Goal: Transaction & Acquisition: Download file/media

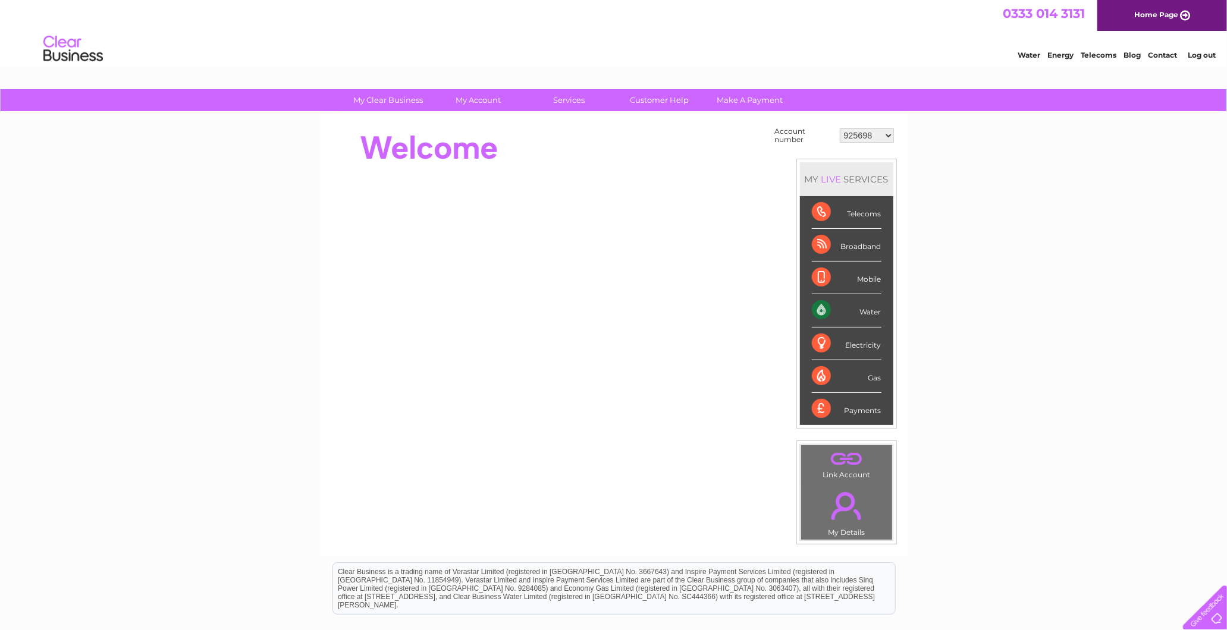
drag, startPoint x: 878, startPoint y: 129, endPoint x: 571, endPoint y: 144, distance: 306.6
click at [878, 129] on select "925698 934462 934831 938572 941363 942374 952730 966731 966770 967205 971927 97…" at bounding box center [867, 135] width 54 height 14
click at [437, 146] on div at bounding box center [547, 148] width 433 height 48
click at [871, 136] on select "925698 934462 934831 938572 941363 942374 952730 966731 966770 967205 971927 97…" at bounding box center [867, 135] width 54 height 14
click at [739, 175] on div at bounding box center [547, 267] width 433 height 286
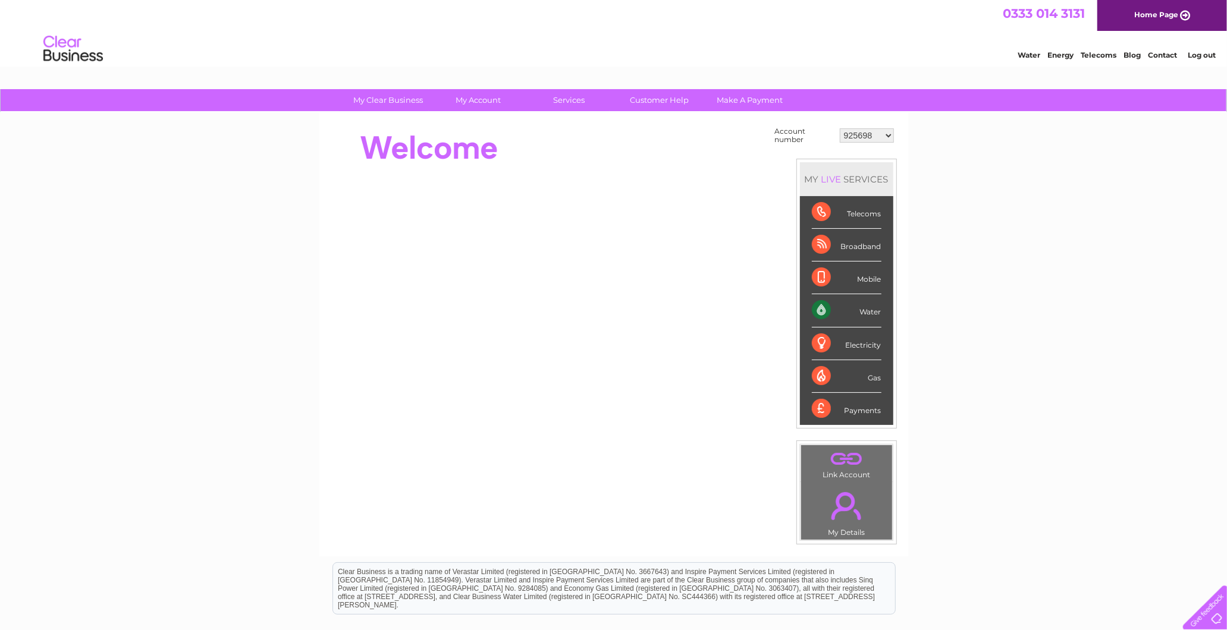
click at [872, 130] on select "925698 934462 934831 938572 941363 942374 952730 966731 966770 967205 971927 97…" at bounding box center [867, 135] width 54 height 14
select select "30322877"
click at [840, 128] on select "925698 934462 934831 938572 941363 942374 952730 966731 966770 967205 971927 97…" at bounding box center [867, 135] width 54 height 14
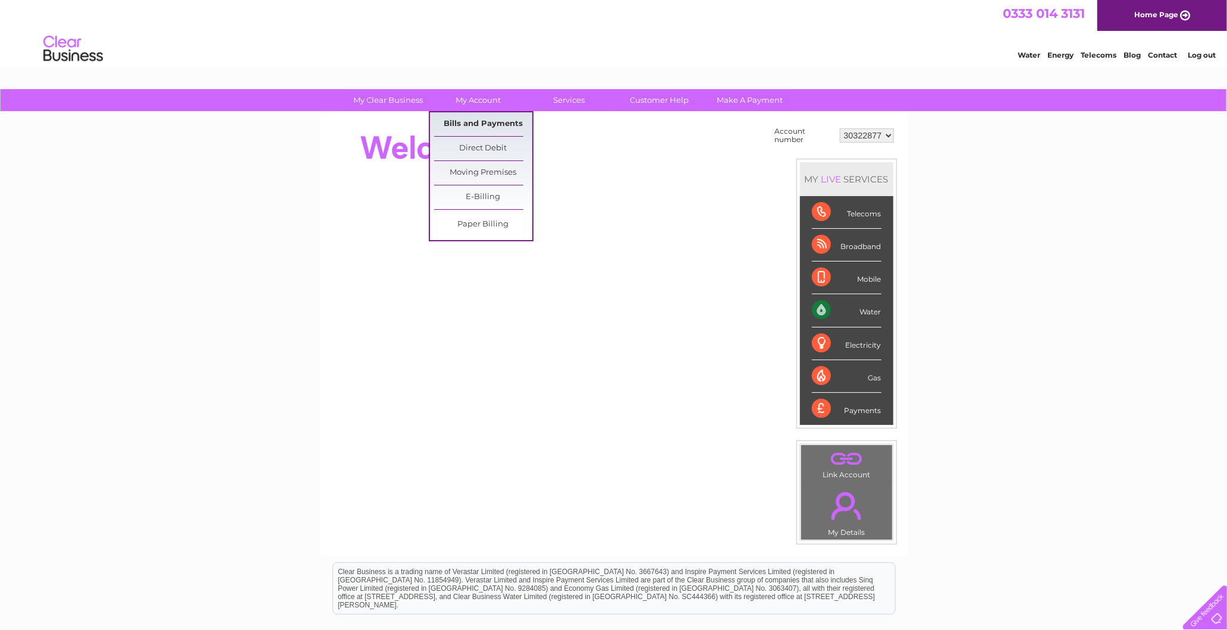
click at [479, 131] on link "Bills and Payments" at bounding box center [483, 124] width 98 height 24
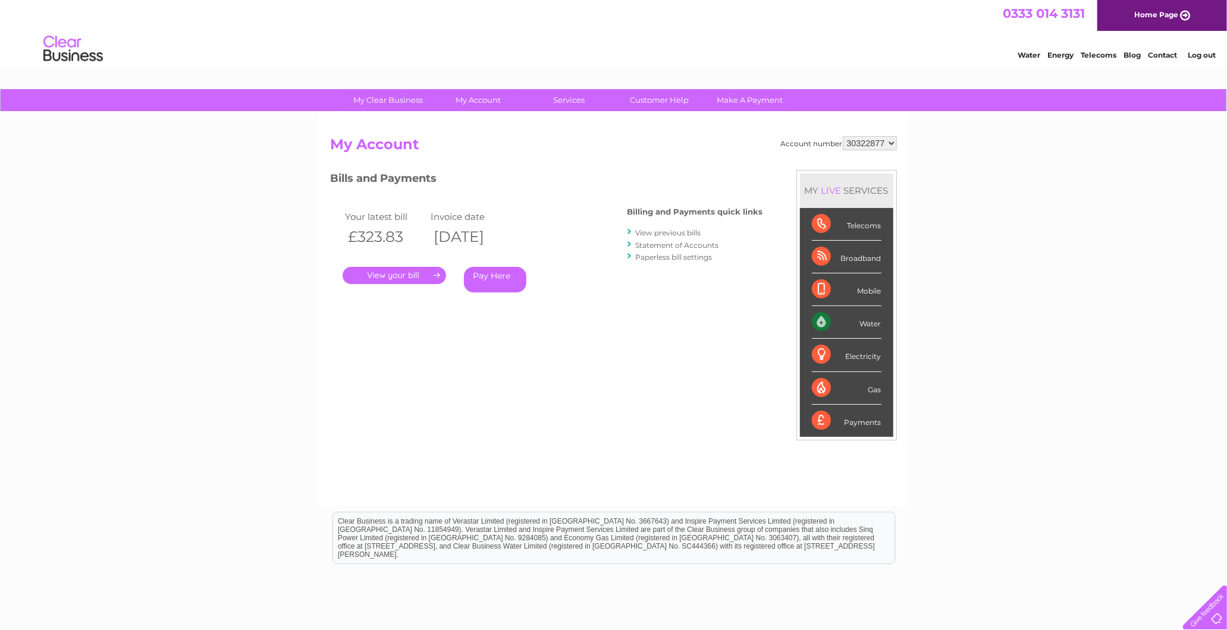
click at [676, 232] on link "View previous bills" at bounding box center [668, 232] width 65 height 9
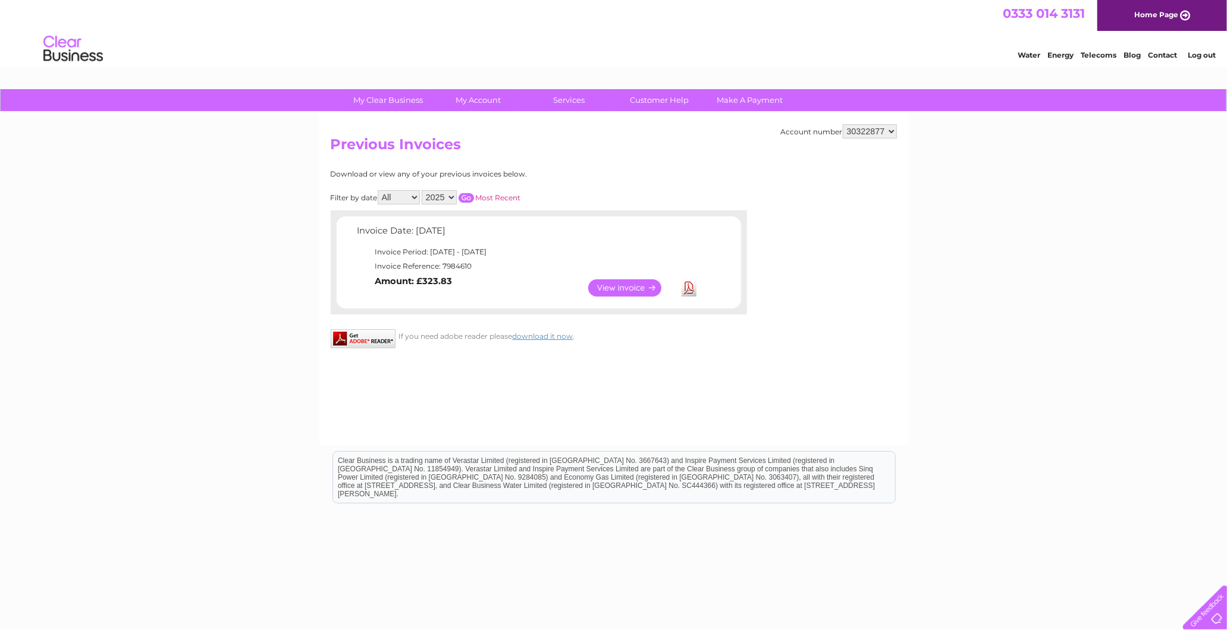
click at [447, 195] on select "2025" at bounding box center [439, 197] width 35 height 14
click at [620, 180] on div "Download or view any of your previous invoices below. Filter by date All [DATE]…" at bounding box center [487, 242] width 312 height 144
click at [688, 284] on link "Download" at bounding box center [689, 288] width 15 height 17
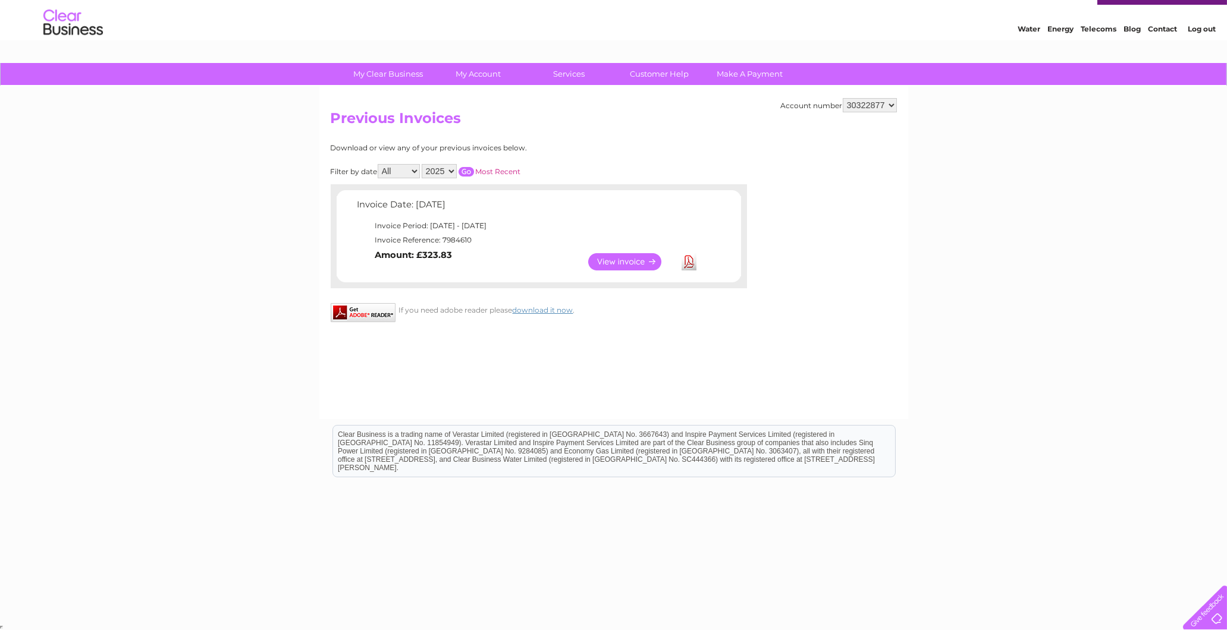
scroll to position [26, 0]
